Goal: Task Accomplishment & Management: Complete application form

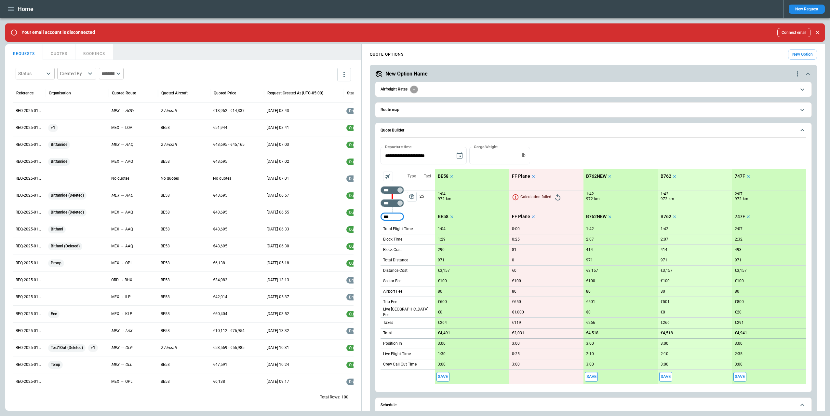
type input "***"
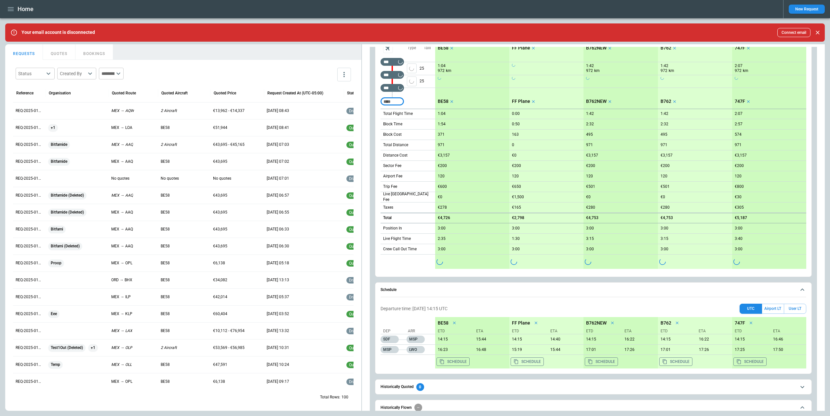
scroll to position [168, 0]
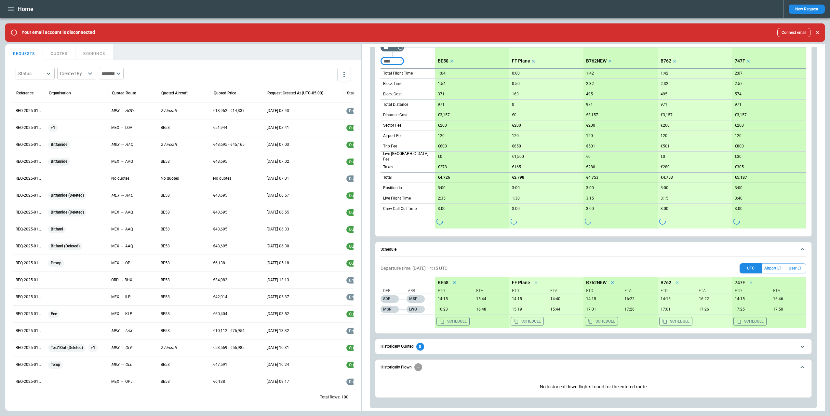
click at [409, 347] on h6 "Historically Quoted" at bounding box center [396, 346] width 33 height 4
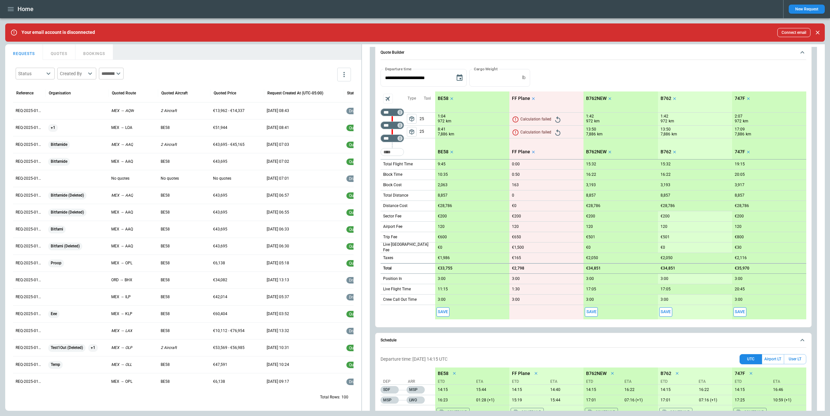
scroll to position [0, 0]
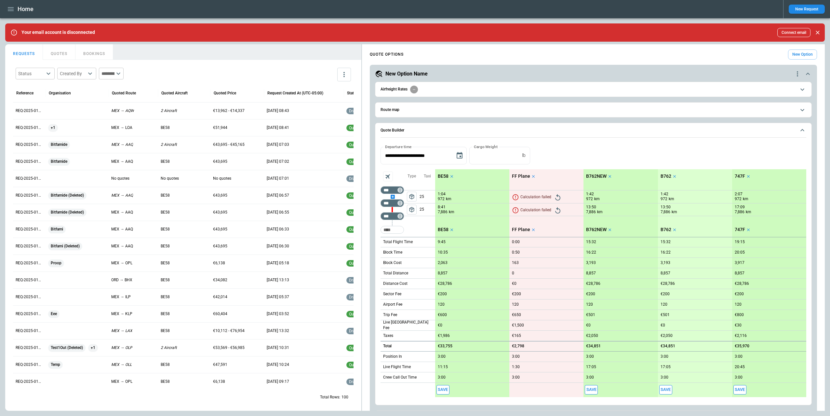
click at [392, 196] on div "scrollable content" at bounding box center [391, 196] width 23 height 0
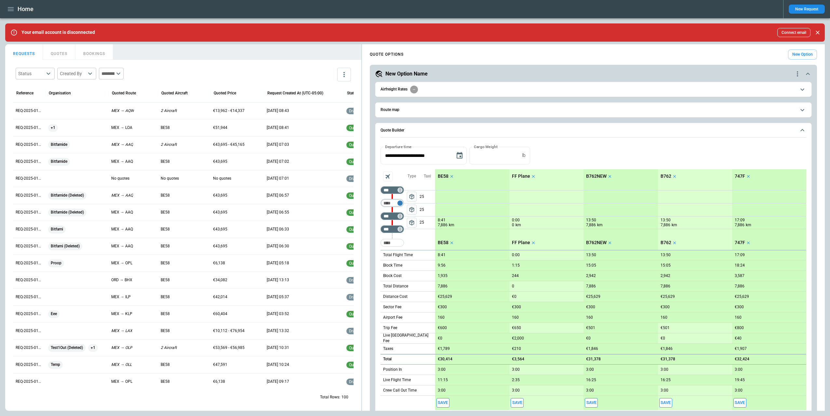
click at [399, 201] on icon "Too short" at bounding box center [400, 203] width 5 height 5
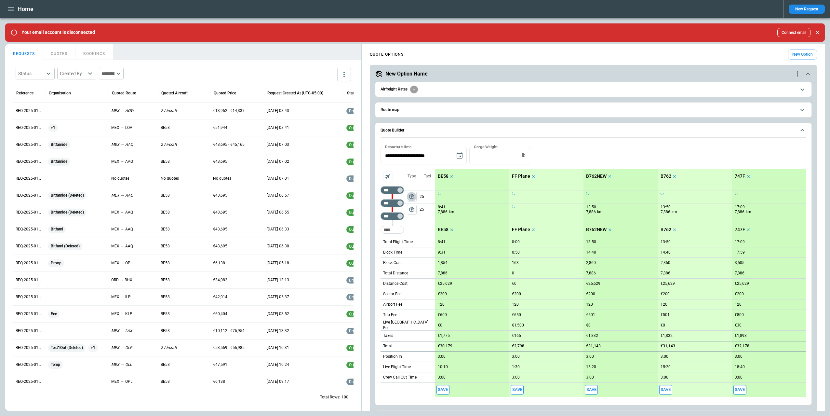
click at [412, 195] on span "package_2" at bounding box center [411, 196] width 7 height 7
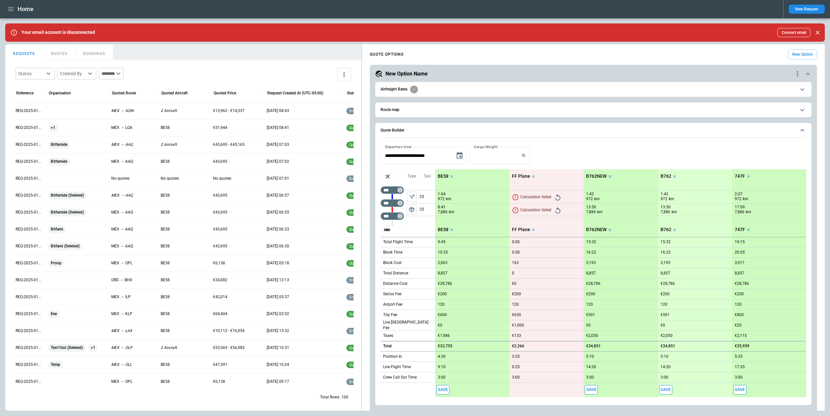
click at [393, 227] on input "Too short" at bounding box center [392, 230] width 21 height 12
type input "***"
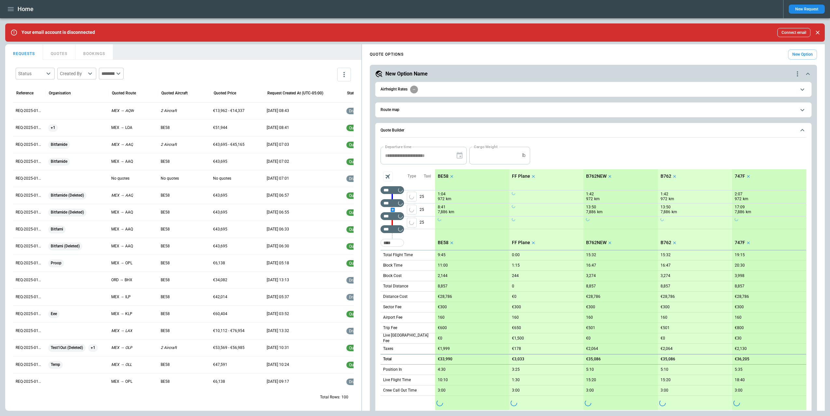
click at [391, 209] on div "scrollable content" at bounding box center [391, 209] width 23 height 0
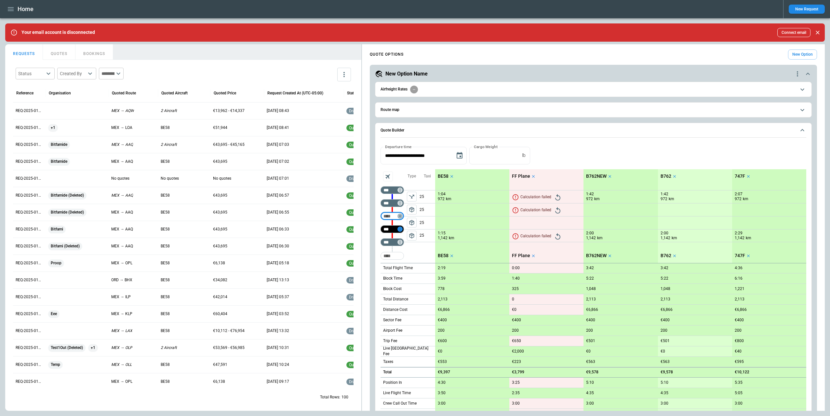
click at [401, 215] on icon "Too short" at bounding box center [400, 216] width 5 height 5
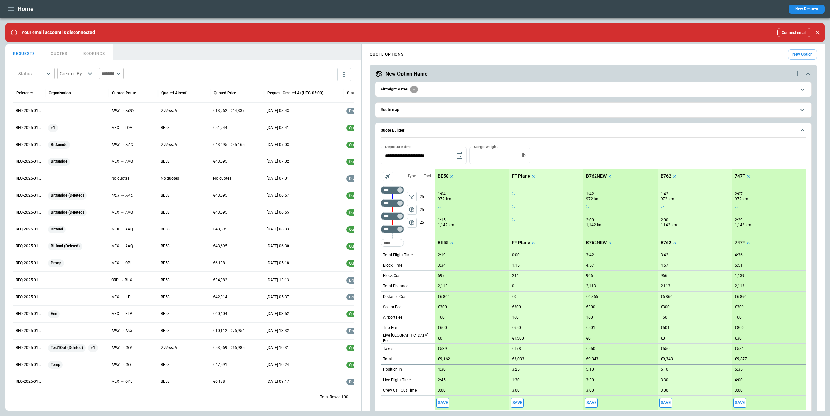
click at [411, 208] on span "package_2" at bounding box center [411, 209] width 7 height 7
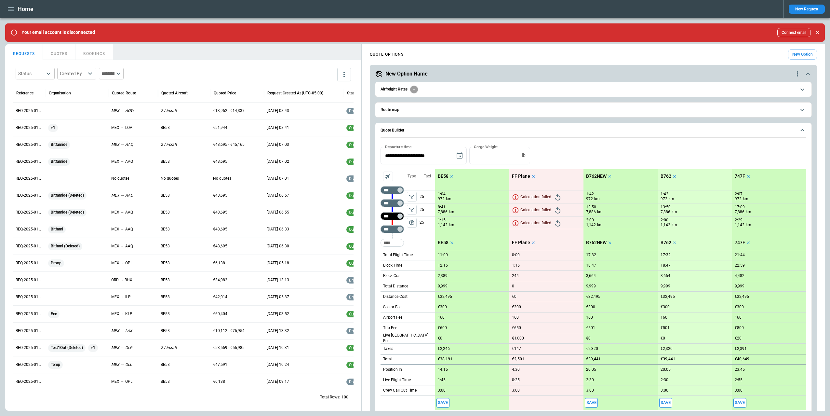
click at [389, 214] on input "***" at bounding box center [391, 216] width 18 height 7
type input "***"
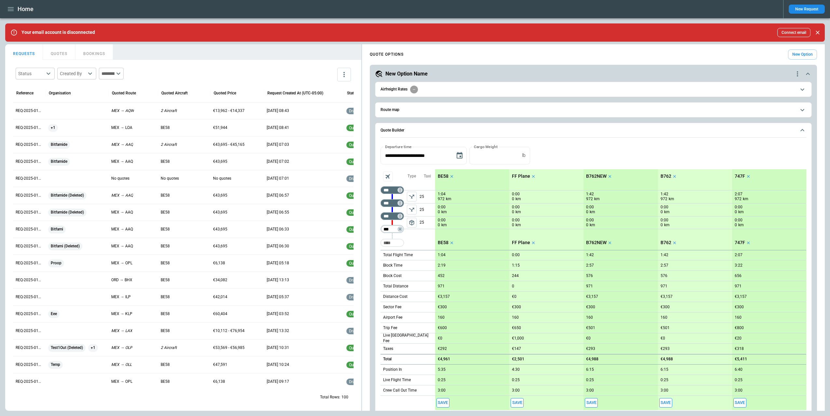
type input "***"
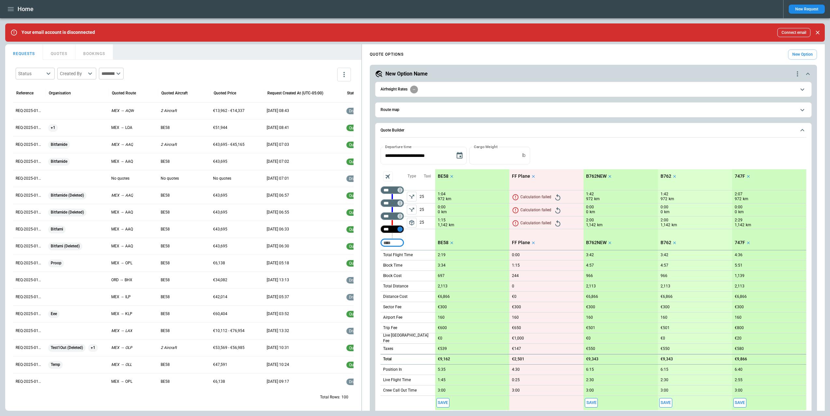
click at [401, 231] on icon "Not found" at bounding box center [400, 229] width 5 height 5
click at [415, 255] on p "Airport info" at bounding box center [410, 257] width 20 height 6
click at [515, 125] on div at bounding box center [415, 208] width 830 height 416
click at [390, 203] on input "***" at bounding box center [391, 203] width 18 height 7
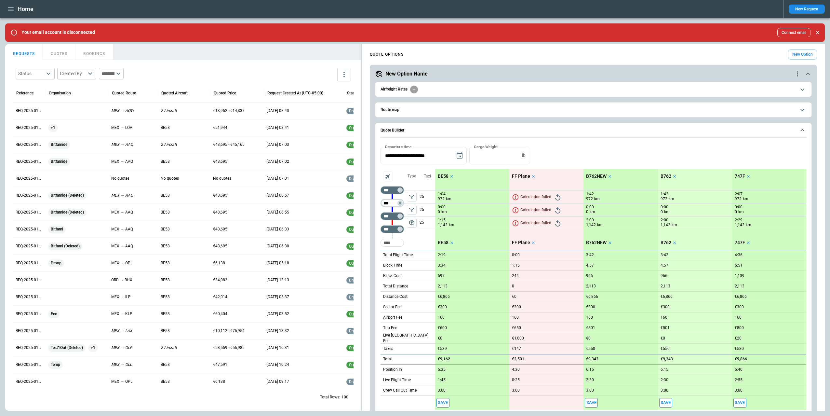
click at [390, 203] on input "***" at bounding box center [391, 203] width 18 height 7
type input "***"
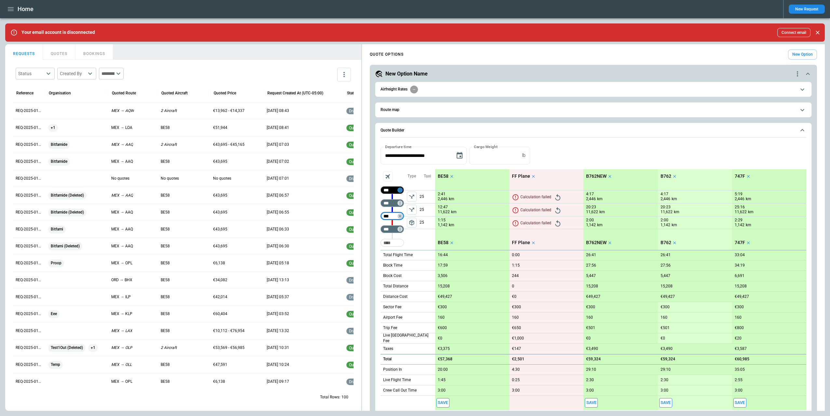
click at [400, 191] on icon "Not found" at bounding box center [400, 189] width 1 height 3
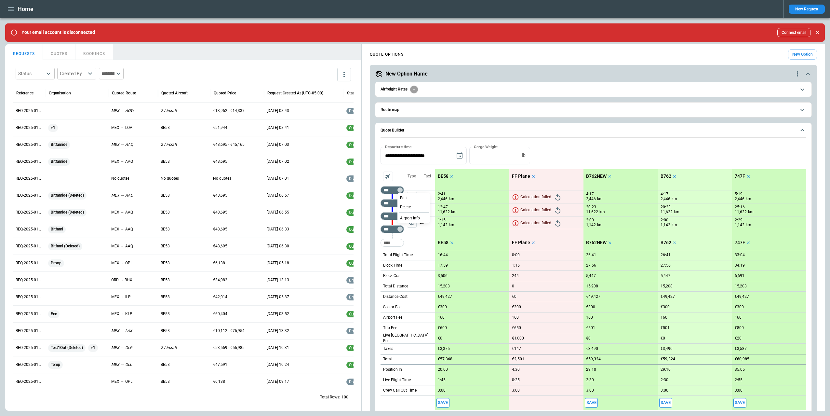
click at [406, 207] on p "Delete" at bounding box center [405, 207] width 11 height 6
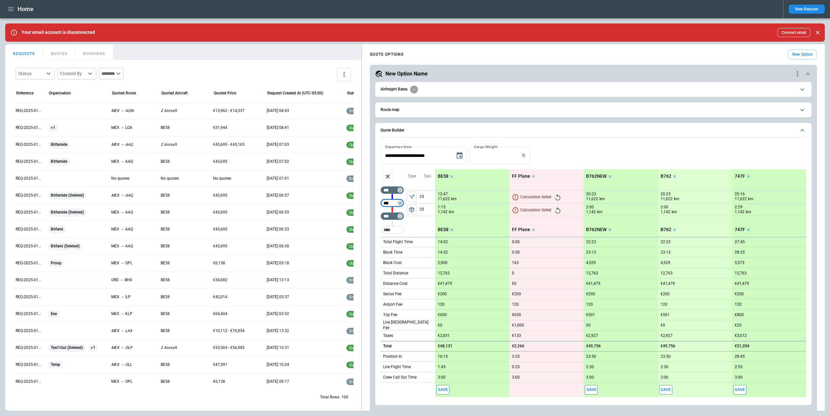
click at [557, 212] on icon "Retry" at bounding box center [558, 210] width 8 height 8
click at [388, 178] on icon "Aircraft selection" at bounding box center [387, 175] width 9 height 9
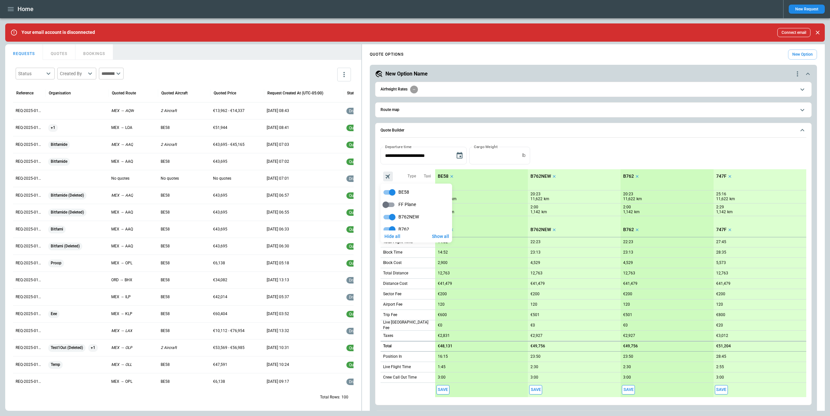
click at [603, 147] on div at bounding box center [415, 208] width 830 height 416
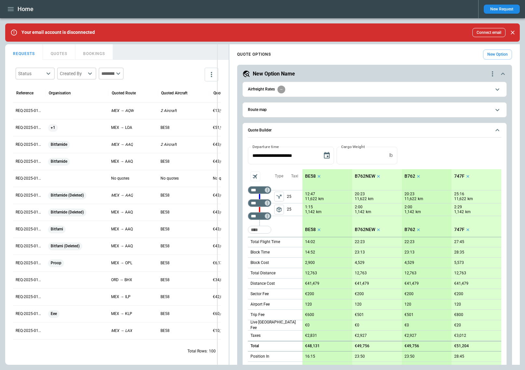
click at [199, 223] on div "FindBorderBarSize REQUESTS QUOTES BOOKINGS Status ​ Created By ​ ​ Reference Or…" at bounding box center [262, 204] width 515 height 320
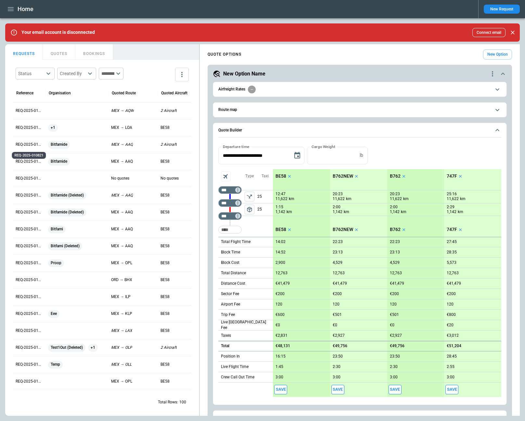
click at [25, 145] on p "REQ-2025-010821" at bounding box center [29, 145] width 27 height 6
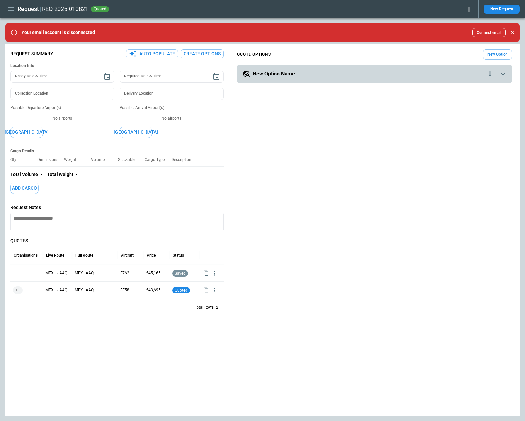
click at [271, 75] on h5 "New Option Name" at bounding box center [274, 73] width 42 height 7
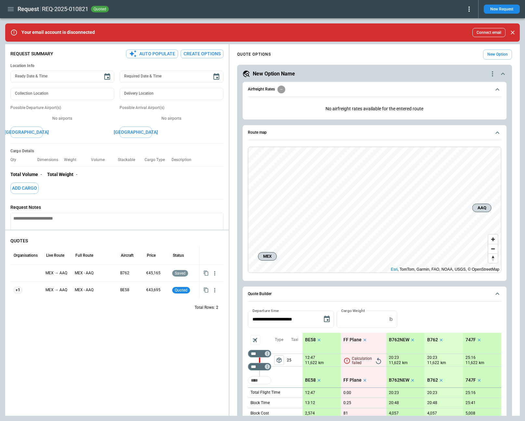
click at [260, 381] on input "Too short" at bounding box center [259, 380] width 21 height 12
type input "***"
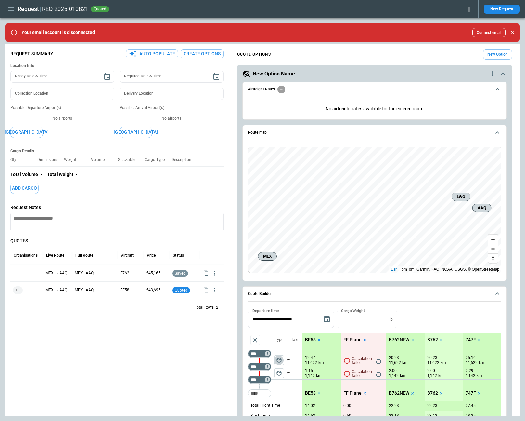
drag, startPoint x: 280, startPoint y: 360, endPoint x: 295, endPoint y: 361, distance: 15.3
click at [280, 360] on span "package_2" at bounding box center [279, 360] width 7 height 7
click at [257, 340] on icon "Aircraft selection" at bounding box center [255, 339] width 9 height 9
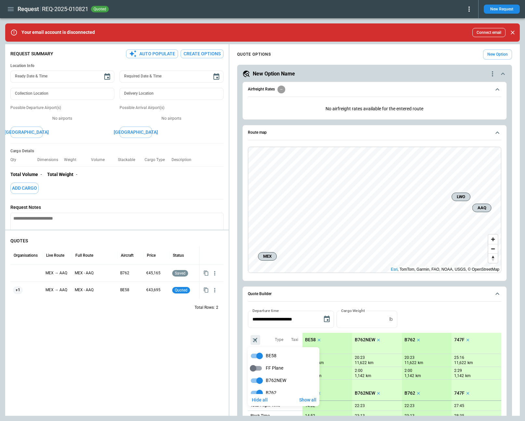
click at [519, 314] on div at bounding box center [262, 210] width 525 height 421
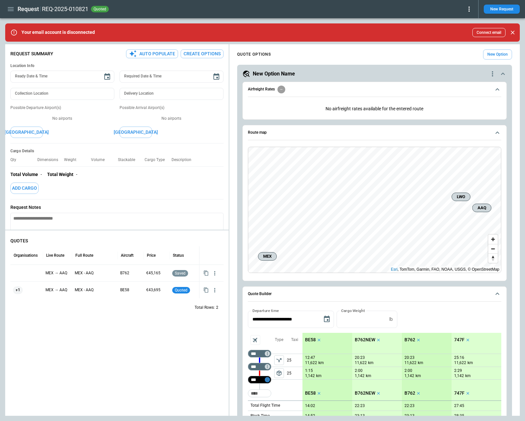
click at [267, 380] on icon "Too short" at bounding box center [267, 379] width 5 height 5
click at [281, 405] on p "Airport info" at bounding box center [278, 408] width 20 height 6
click at [441, 315] on div at bounding box center [262, 210] width 525 height 421
click at [269, 380] on icon "Too short" at bounding box center [267, 379] width 5 height 5
click at [281, 406] on p "Airport info" at bounding box center [278, 408] width 20 height 6
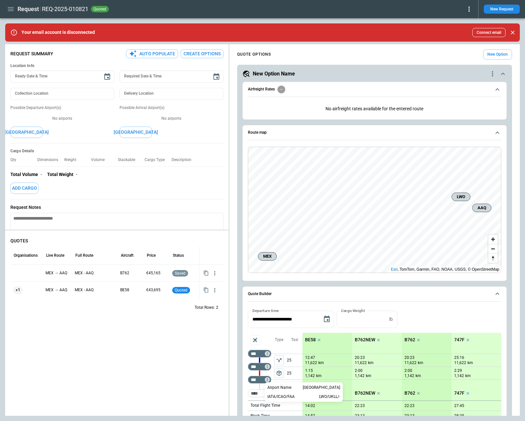
click at [287, 347] on div at bounding box center [262, 210] width 525 height 421
click at [267, 368] on icon "Too short" at bounding box center [267, 366] width 5 height 5
click at [282, 393] on p "Airport info" at bounding box center [278, 395] width 20 height 6
drag, startPoint x: 294, startPoint y: 346, endPoint x: 271, endPoint y: 350, distance: 23.4
click at [294, 346] on div at bounding box center [262, 210] width 525 height 421
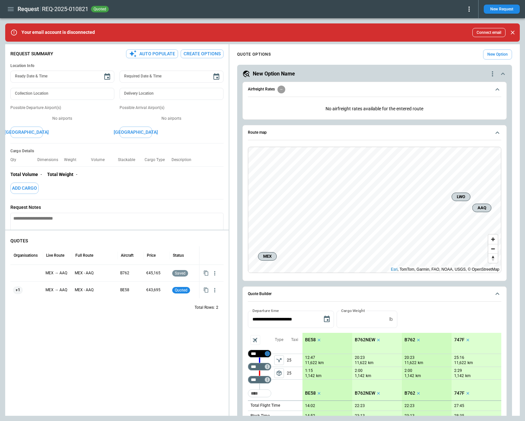
click at [268, 353] on icon "Too short" at bounding box center [267, 353] width 5 height 5
click at [283, 381] on p "Airport info" at bounding box center [278, 382] width 20 height 6
click at [295, 349] on div at bounding box center [262, 210] width 525 height 421
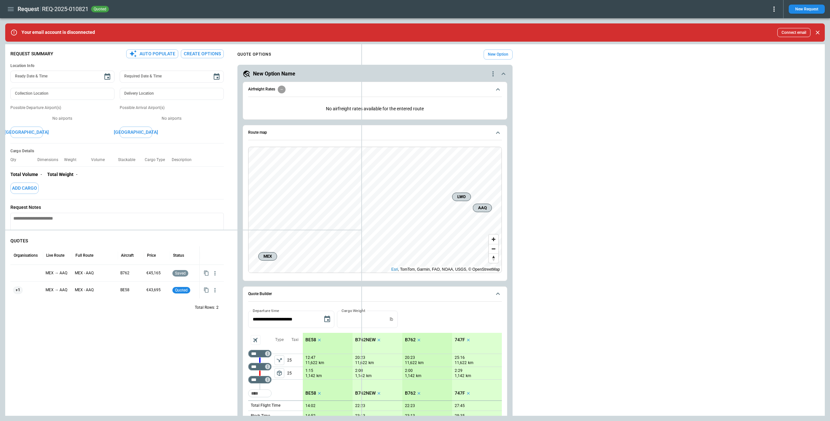
type textarea "*"
